Goal: Information Seeking & Learning: Learn about a topic

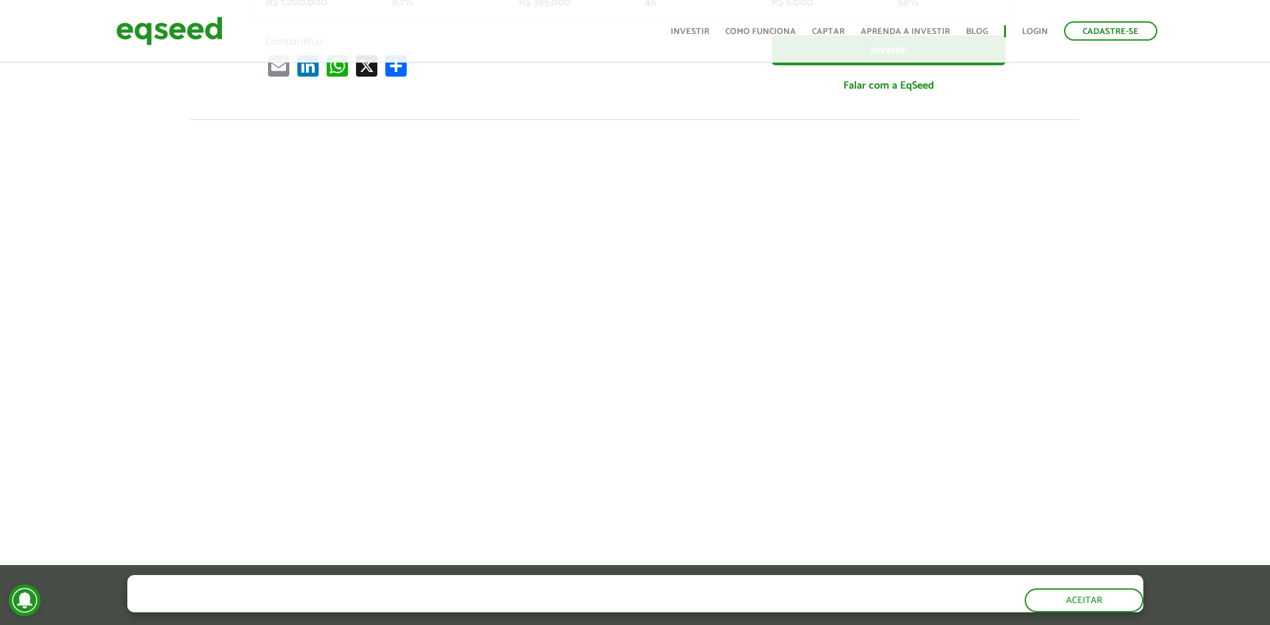
scroll to position [445, 0]
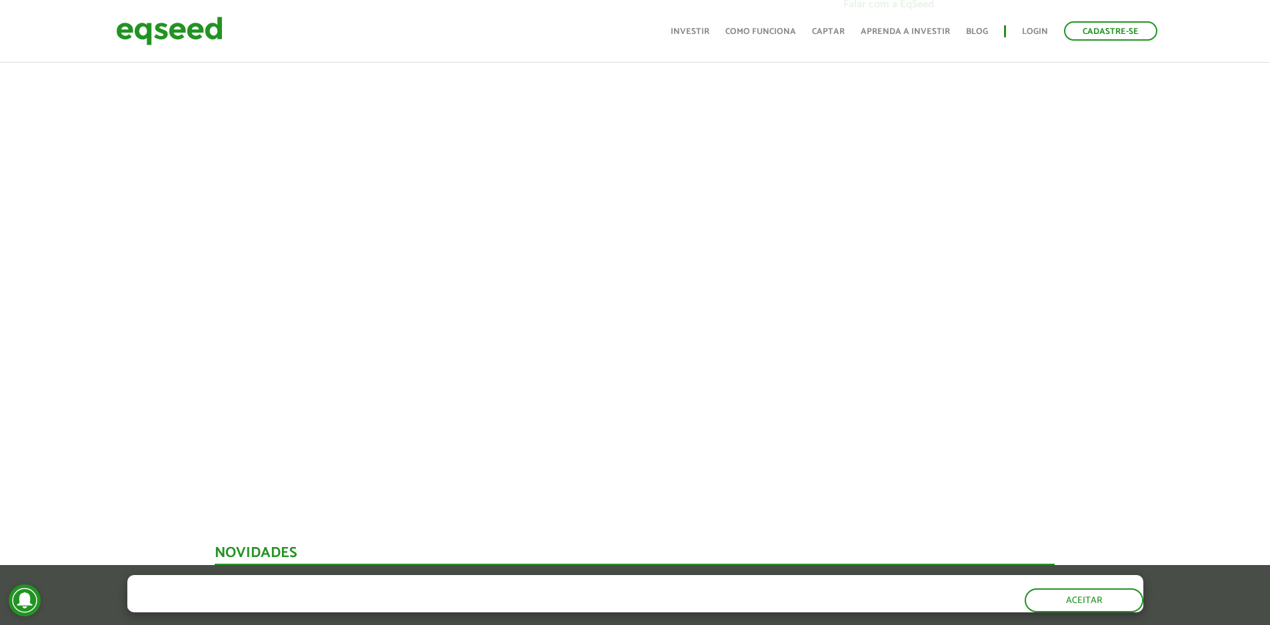
click at [129, 222] on div at bounding box center [635, 265] width 1270 height 455
click at [1087, 601] on button "Aceitar" at bounding box center [1085, 599] width 116 height 21
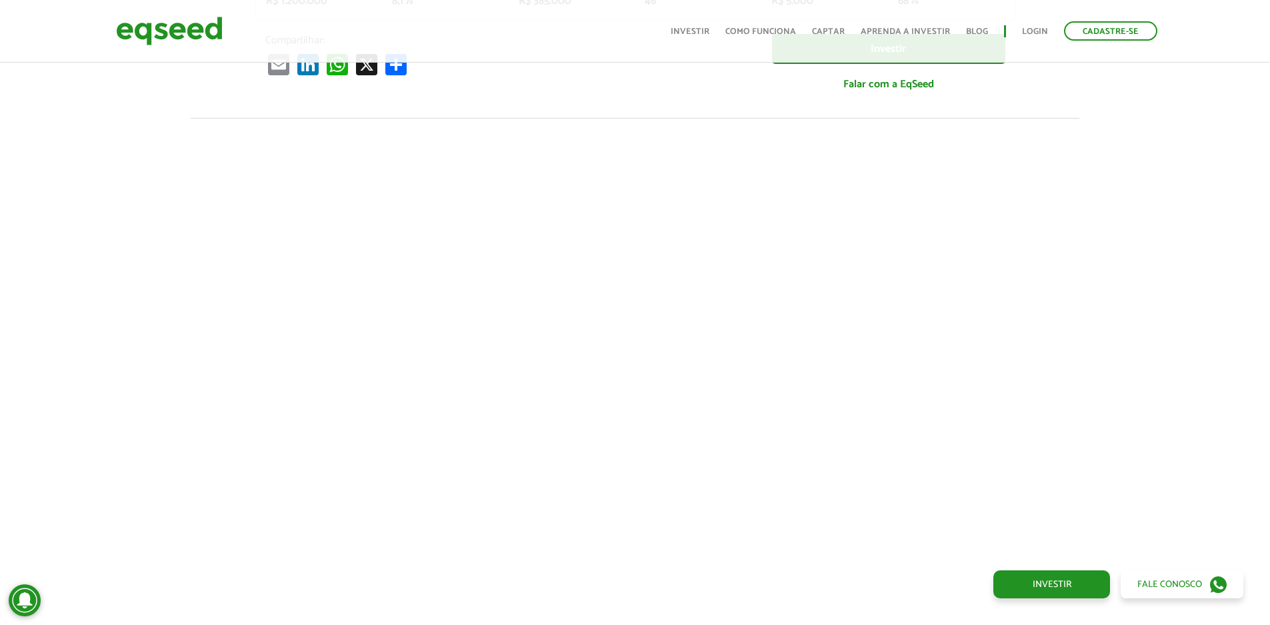
scroll to position [333, 0]
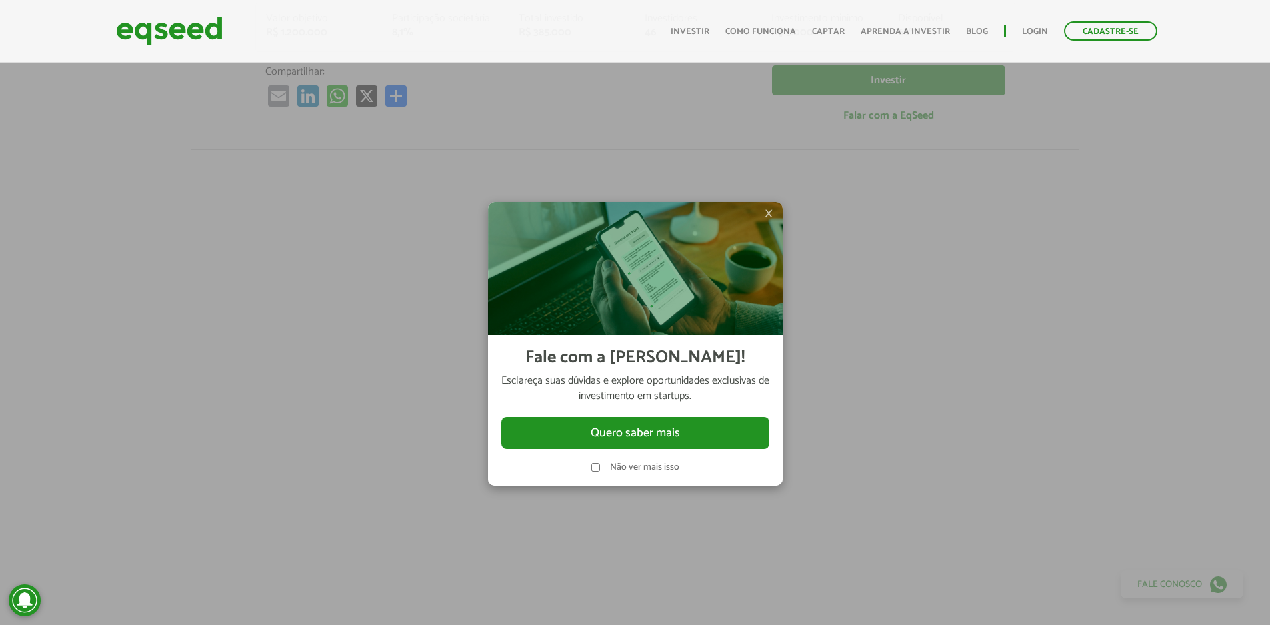
click at [775, 207] on img at bounding box center [635, 268] width 295 height 133
click at [769, 212] on span "×" at bounding box center [769, 213] width 8 height 16
